Goal: Information Seeking & Learning: Find specific page/section

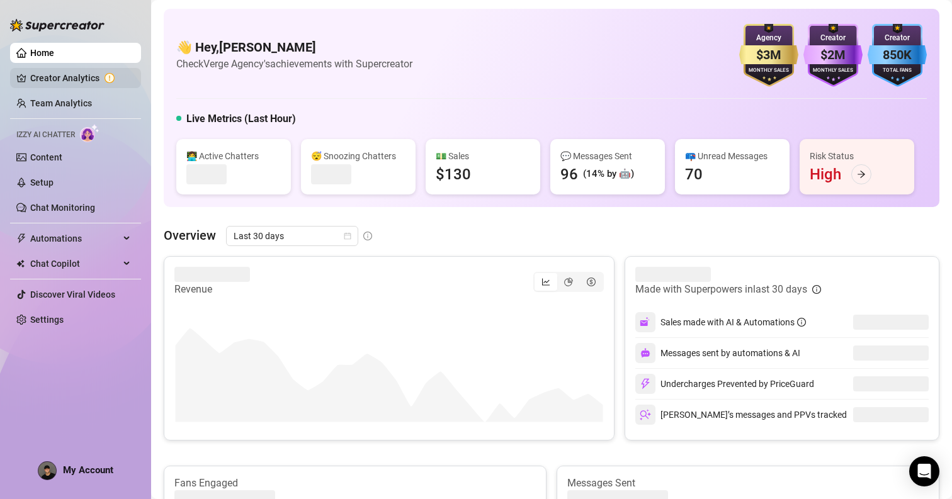
click at [77, 74] on link "Creator Analytics" at bounding box center [80, 78] width 101 height 20
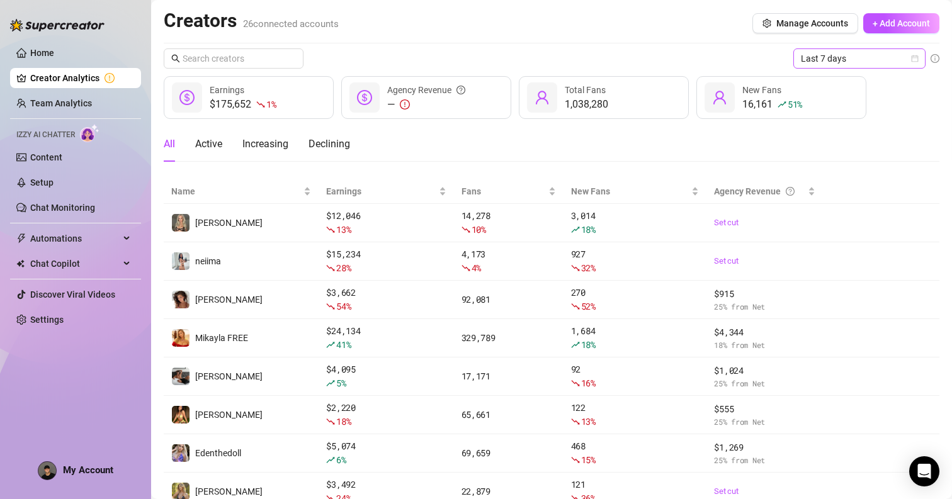
click at [823, 63] on span "Last 7 days" at bounding box center [859, 58] width 117 height 19
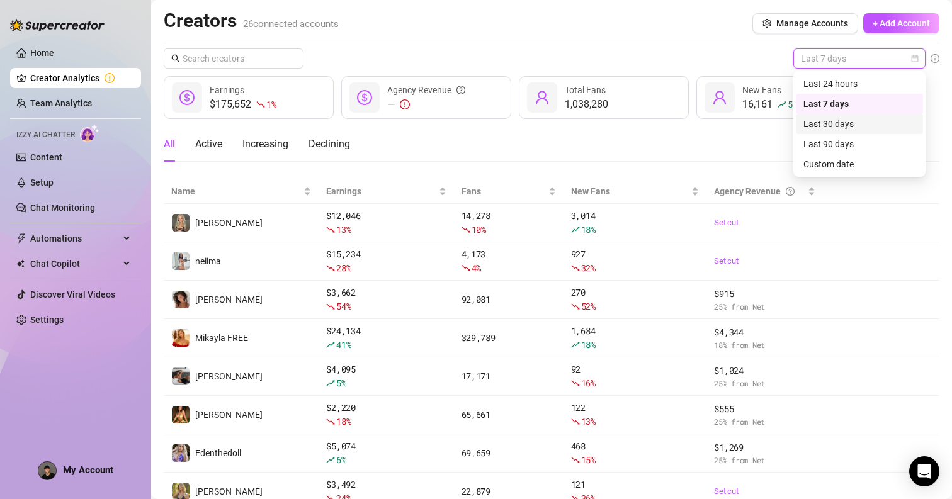
click at [826, 129] on div "Last 30 days" at bounding box center [859, 124] width 112 height 14
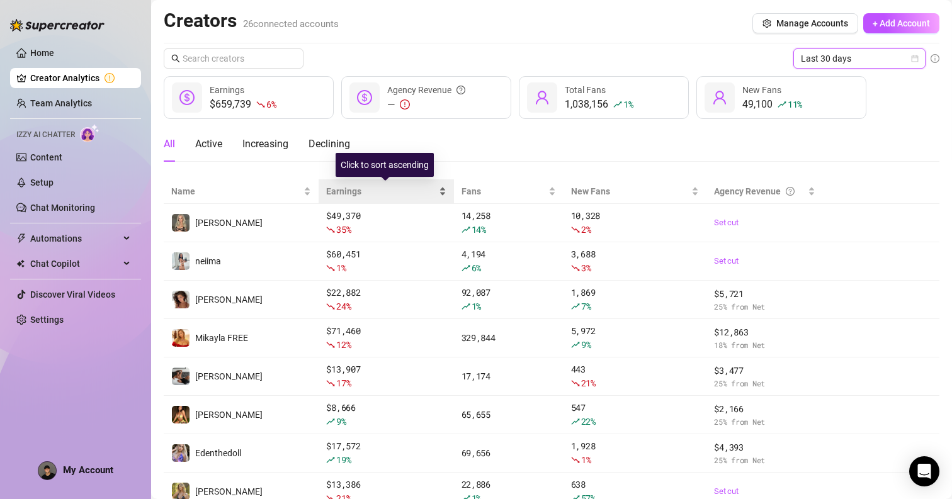
click at [345, 191] on span "Earnings" at bounding box center [381, 191] width 110 height 14
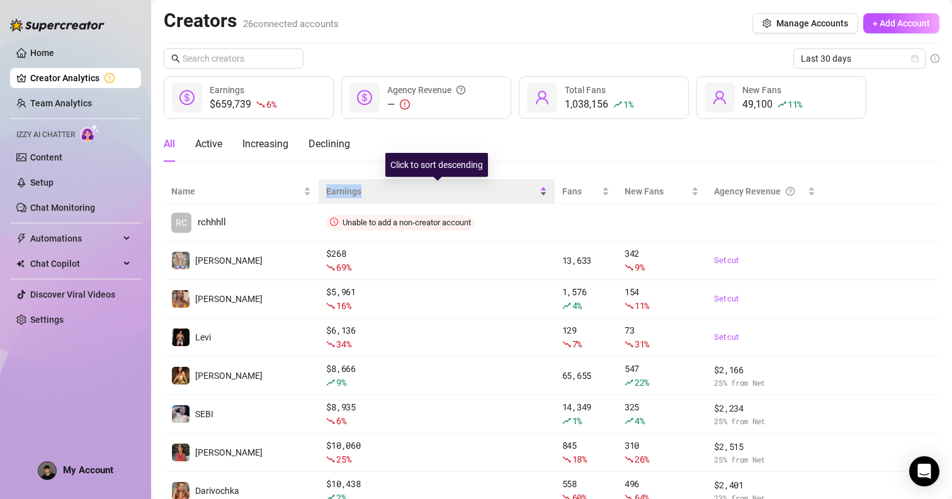
click at [345, 191] on span "Earnings" at bounding box center [431, 191] width 210 height 14
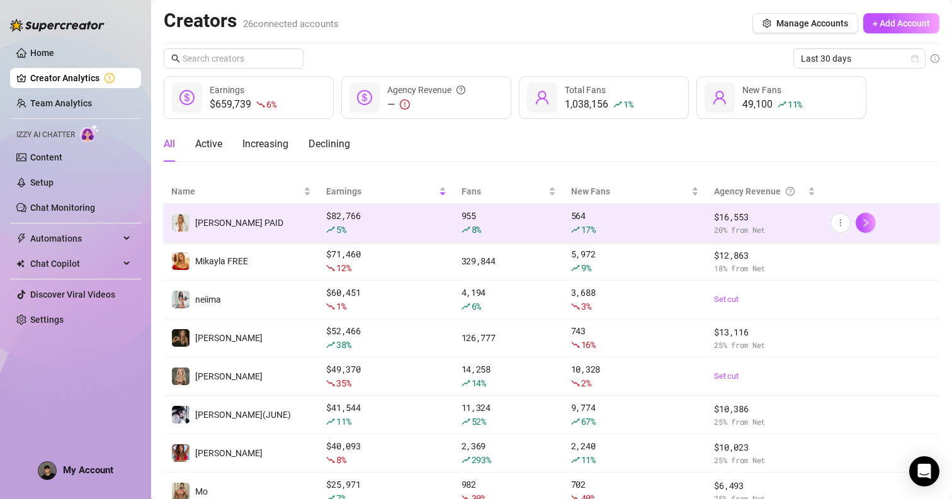
click at [288, 227] on td "[PERSON_NAME] PAID" at bounding box center [241, 223] width 155 height 38
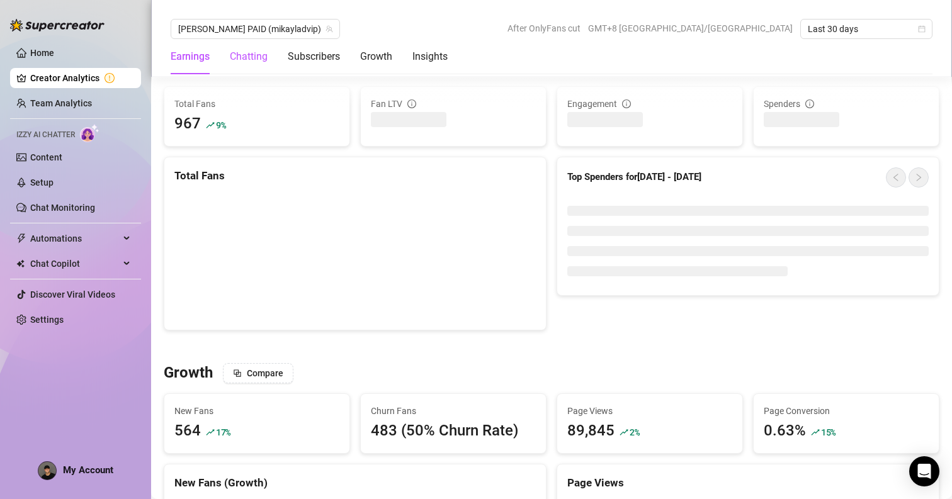
click at [260, 55] on div "Chatting" at bounding box center [249, 56] width 38 height 15
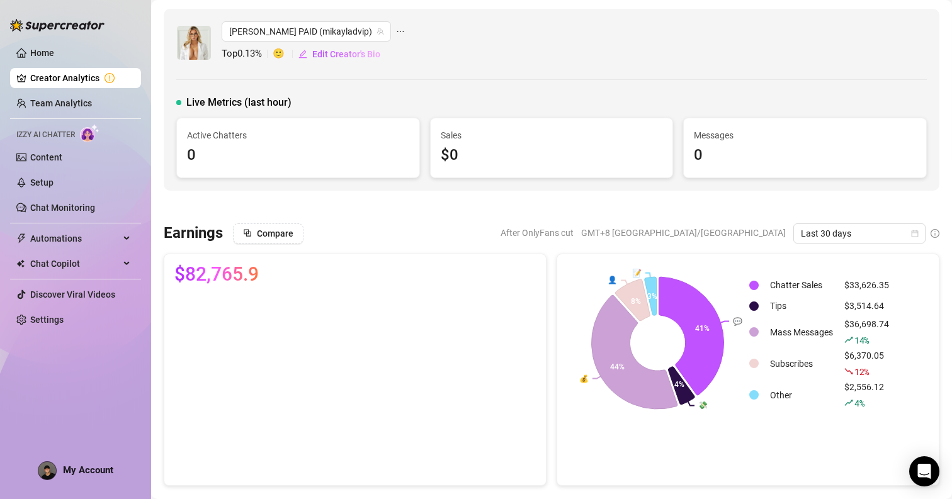
click at [396, 30] on icon "ellipsis" at bounding box center [400, 31] width 9 height 9
click at [567, 45] on div "[PERSON_NAME] PAID (mikayladvip) Top 0.13 % 🙂 Edit Creator's Bio" at bounding box center [551, 42] width 750 height 43
click at [375, 171] on div "Active Chatters 0" at bounding box center [298, 147] width 242 height 59
click at [101, 67] on ul "Home Creator Analytics Team Analytics Izzy AI Chatter Content Setup Chat Monito…" at bounding box center [75, 186] width 131 height 297
click at [98, 64] on ul "Home Creator Analytics Team Analytics Izzy AI Chatter Content Setup Chat Monito…" at bounding box center [75, 186] width 131 height 297
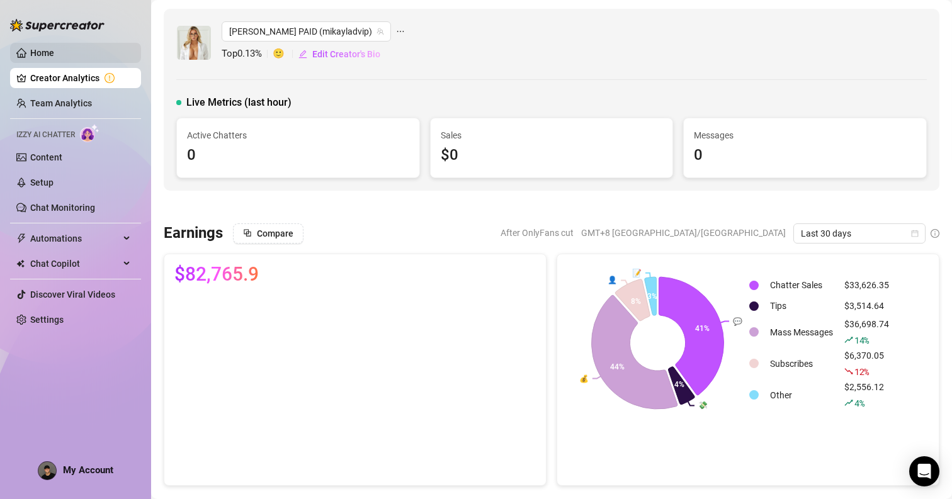
click at [54, 54] on link "Home" at bounding box center [42, 53] width 24 height 10
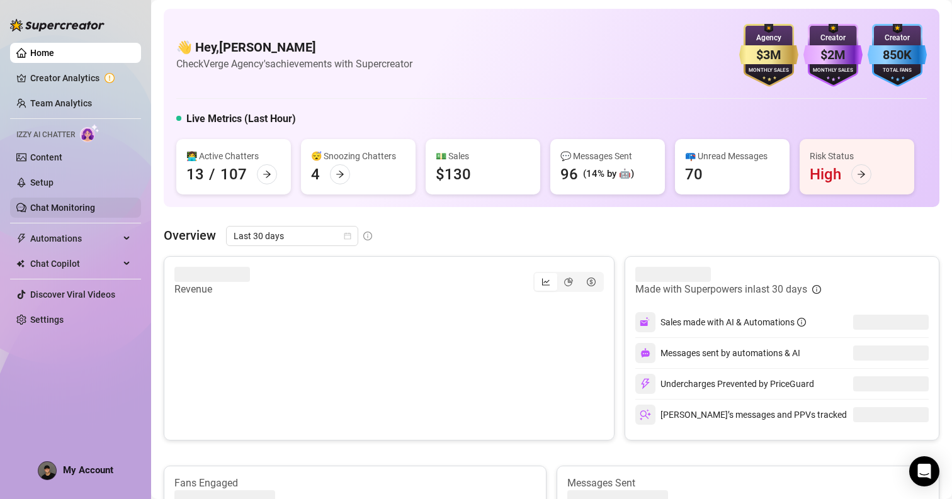
click at [60, 205] on link "Chat Monitoring" at bounding box center [62, 208] width 65 height 10
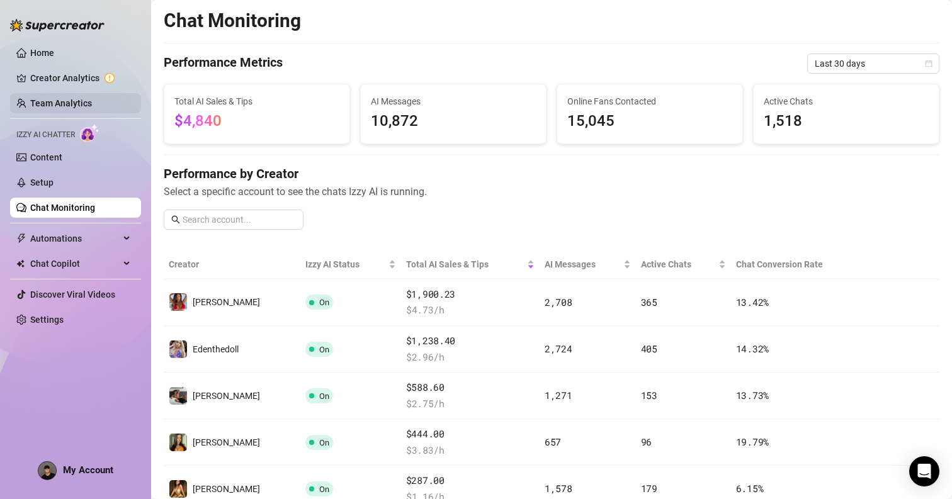
click at [62, 98] on link "Team Analytics" at bounding box center [61, 103] width 62 height 10
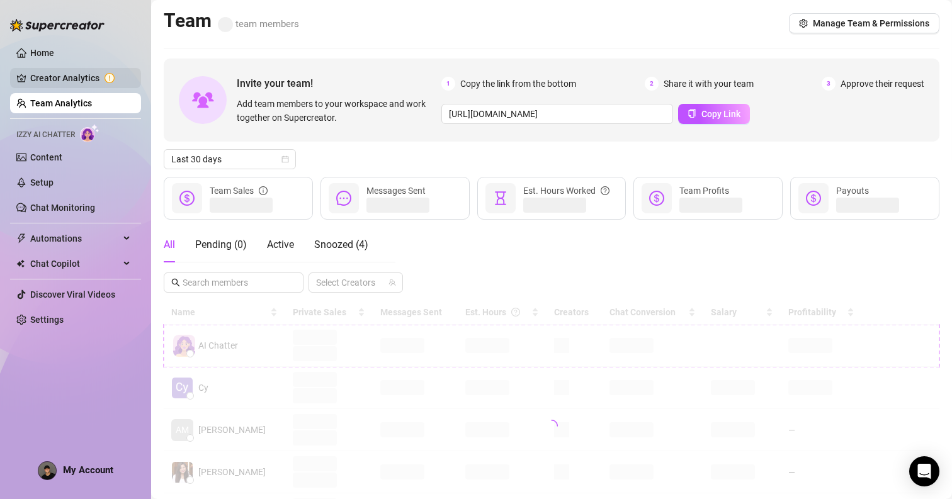
click at [60, 72] on link "Creator Analytics" at bounding box center [80, 78] width 101 height 20
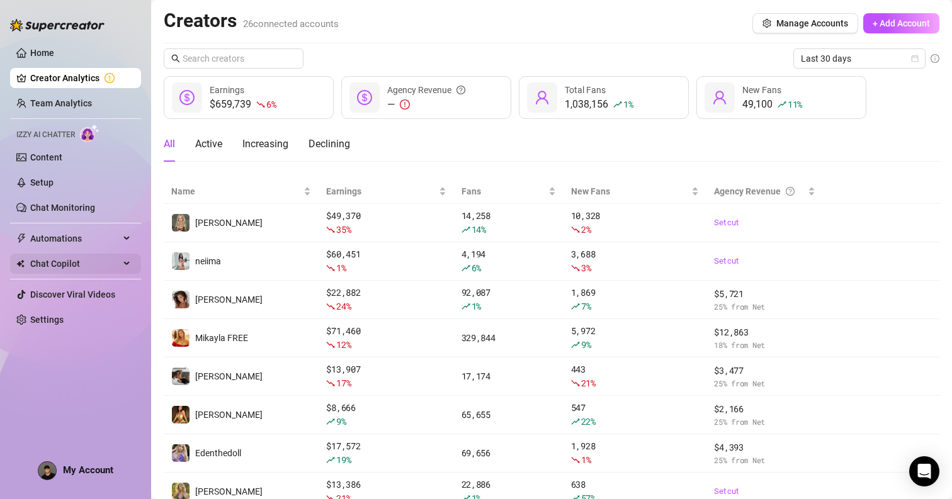
click at [122, 266] on div "Chat Copilot" at bounding box center [75, 264] width 131 height 20
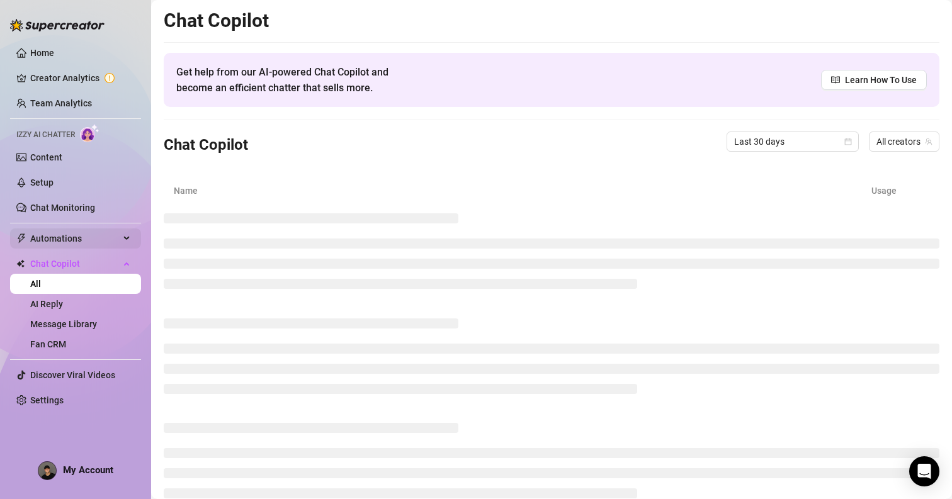
click at [124, 239] on div "Automations" at bounding box center [75, 238] width 131 height 20
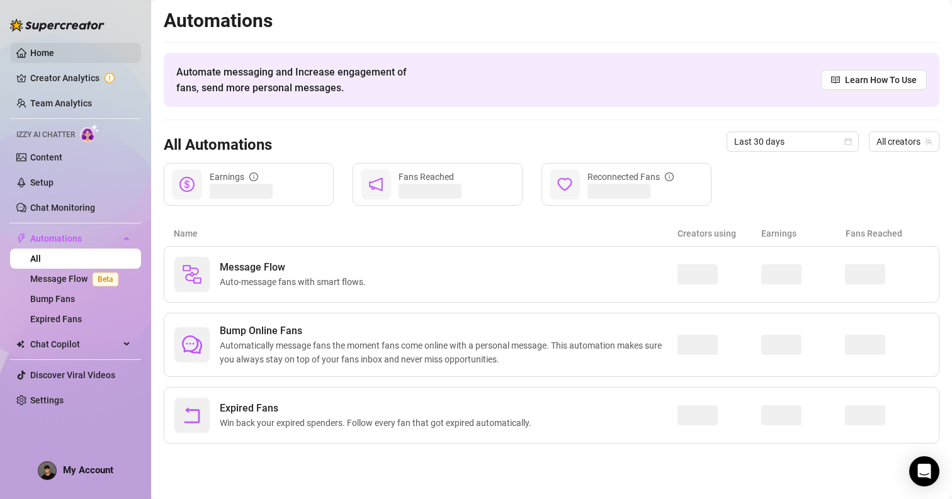
click at [45, 58] on link "Home" at bounding box center [42, 53] width 24 height 10
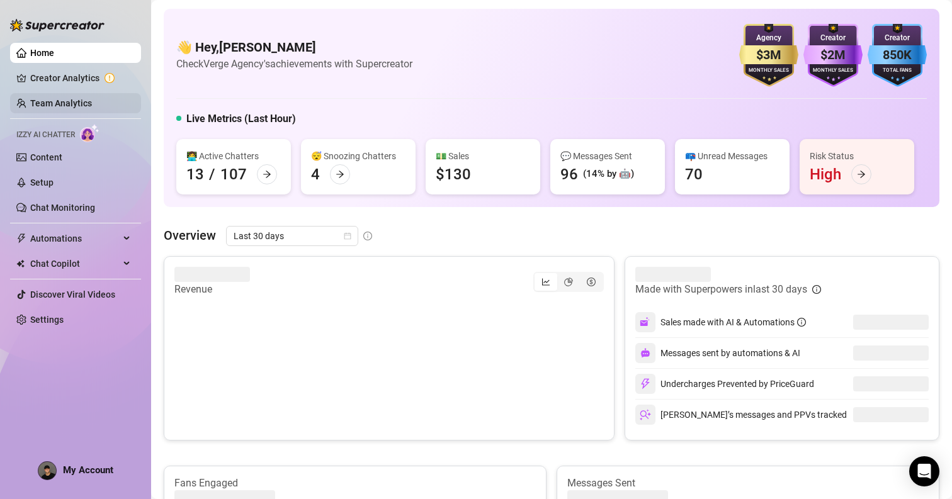
click at [42, 105] on link "Team Analytics" at bounding box center [61, 103] width 62 height 10
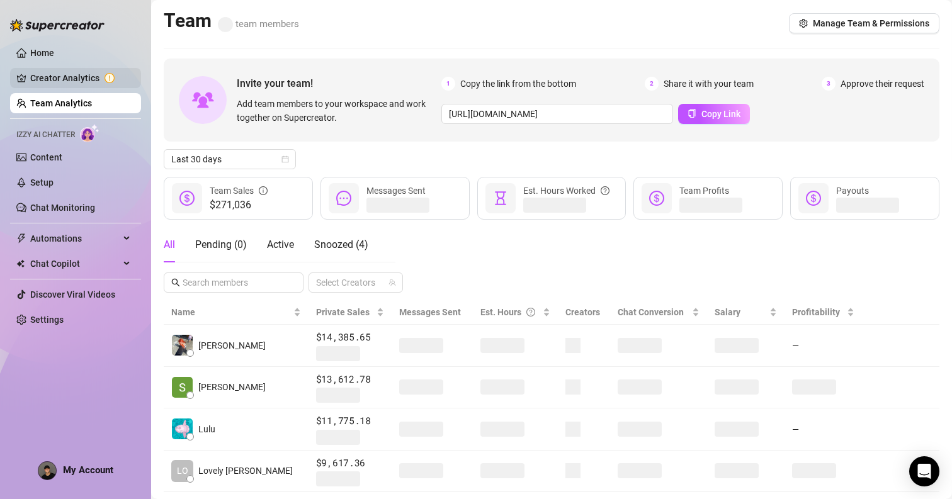
click at [59, 77] on link "Creator Analytics" at bounding box center [80, 78] width 101 height 20
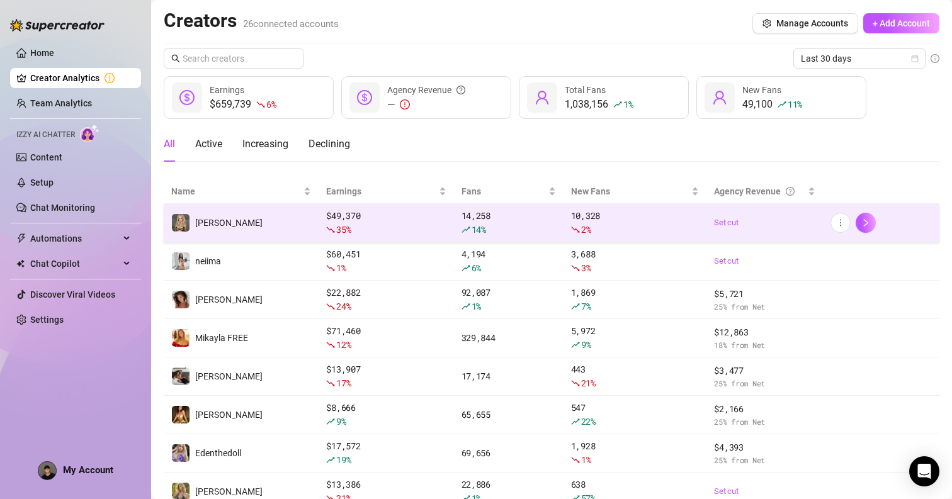
click at [308, 230] on td "[PERSON_NAME]" at bounding box center [241, 223] width 155 height 38
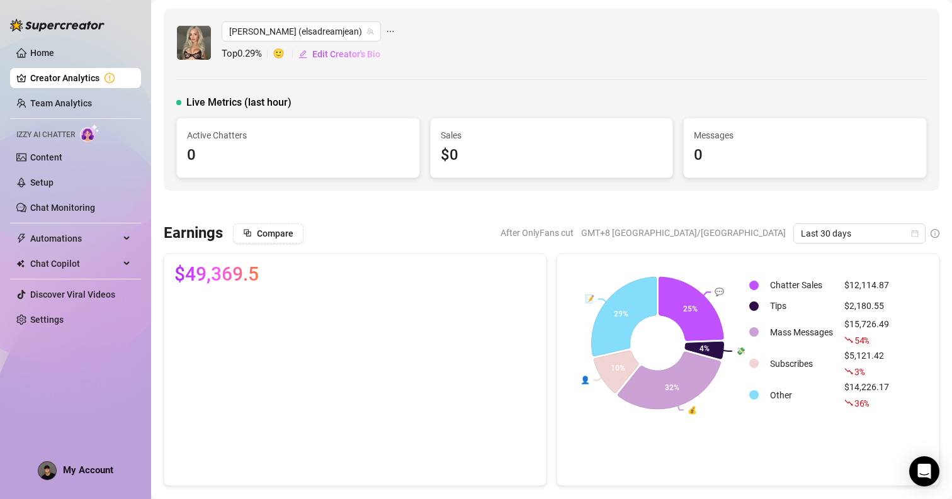
click at [346, 33] on div "[PERSON_NAME] (elsadreamjean)" at bounding box center [308, 31] width 173 height 20
click at [386, 33] on icon "ellipsis" at bounding box center [390, 31] width 9 height 9
click at [370, 74] on link "Go to OnlyFans" at bounding box center [389, 77] width 60 height 10
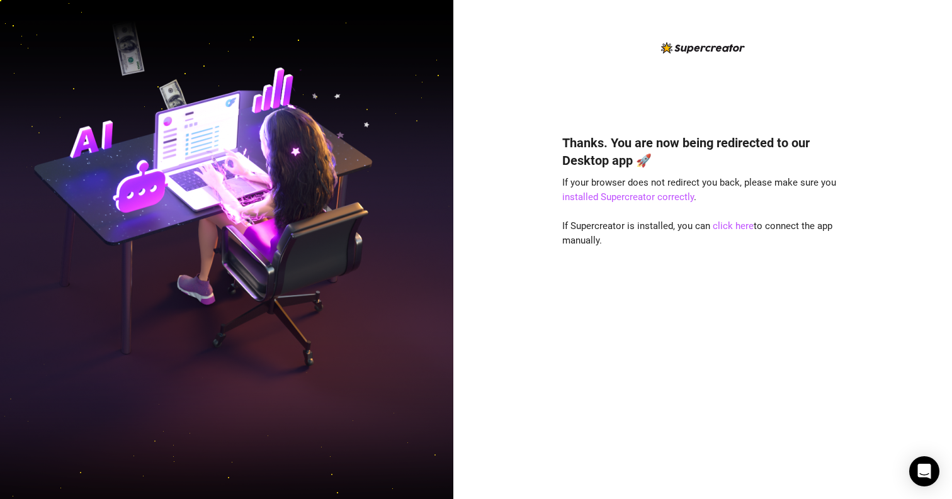
click at [662, 276] on div "Thanks. You are now being redirected to our Desktop app 🚀 If your browser does …" at bounding box center [702, 298] width 281 height 362
